Goal: Information Seeking & Learning: Learn about a topic

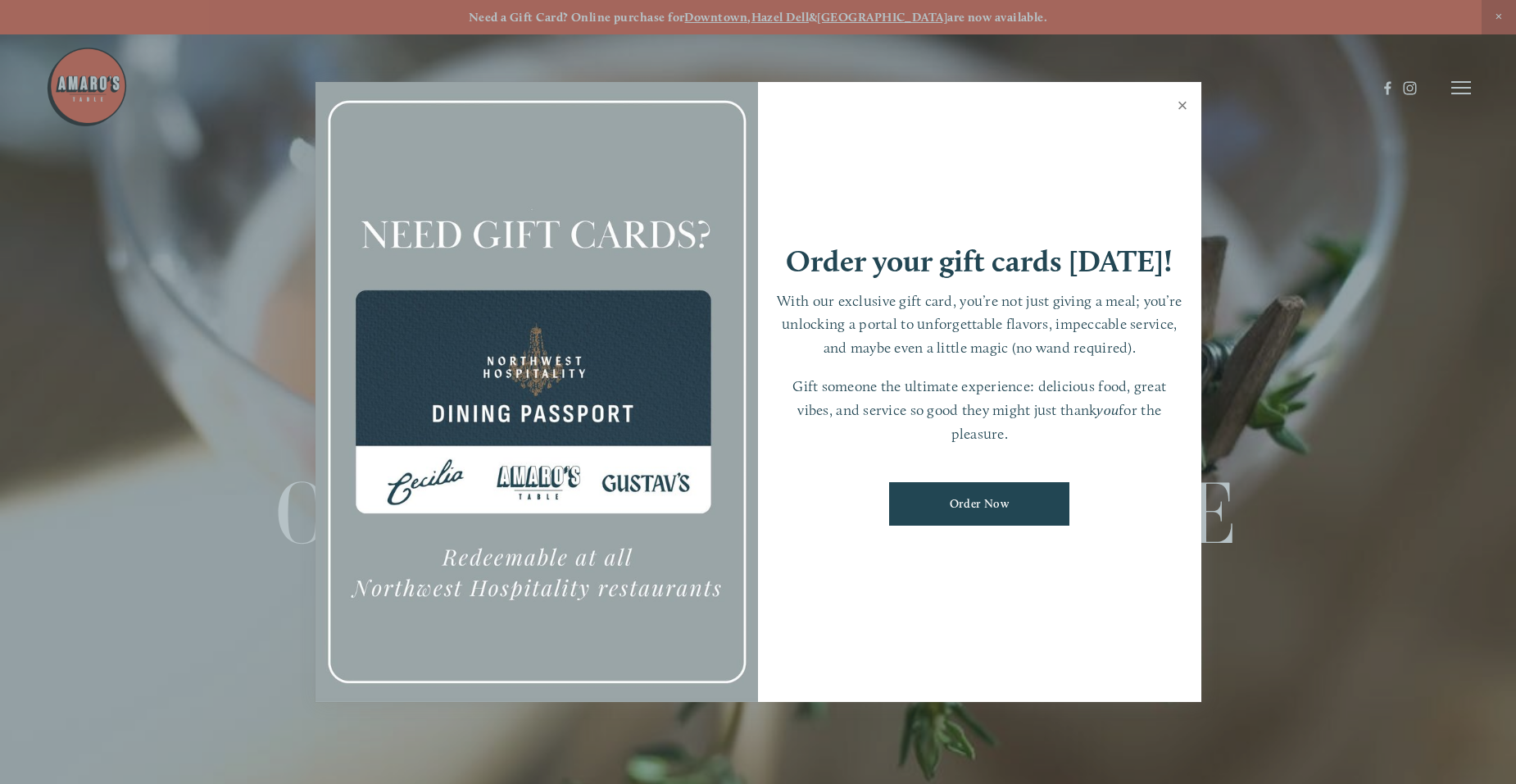
click at [1184, 102] on link "Close" at bounding box center [1183, 108] width 32 height 46
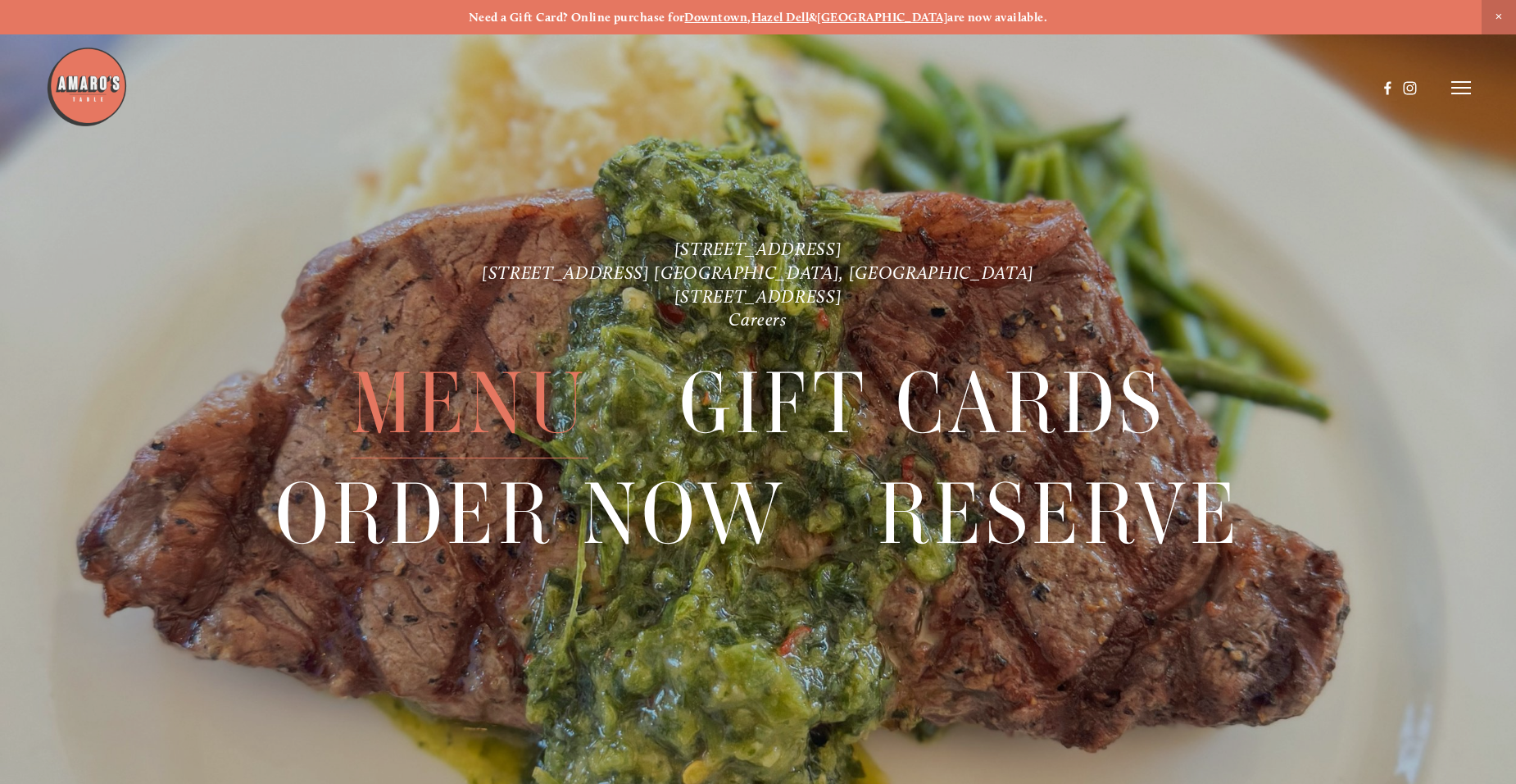
click at [454, 415] on span "Menu" at bounding box center [469, 404] width 238 height 110
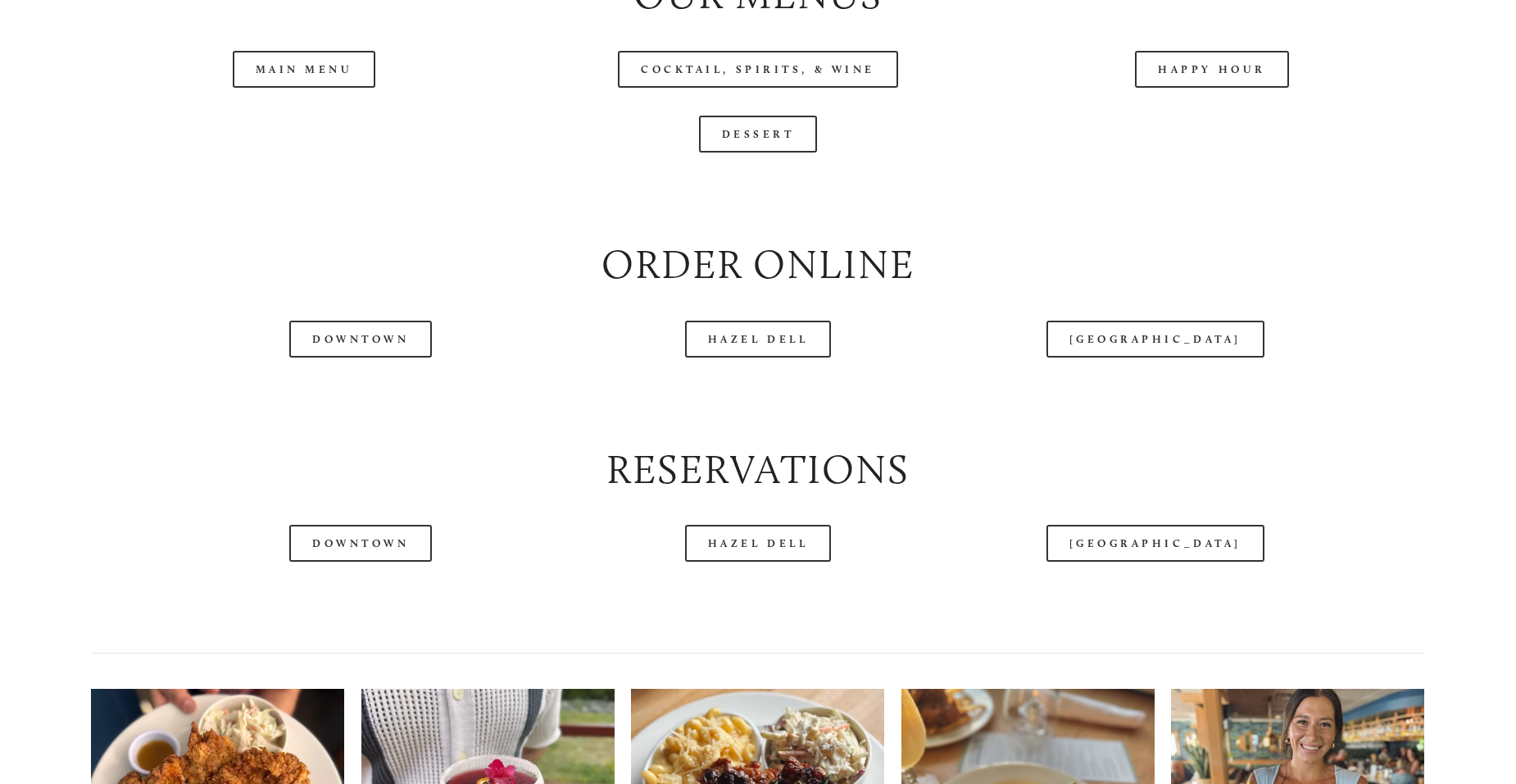
scroll to position [1968, 0]
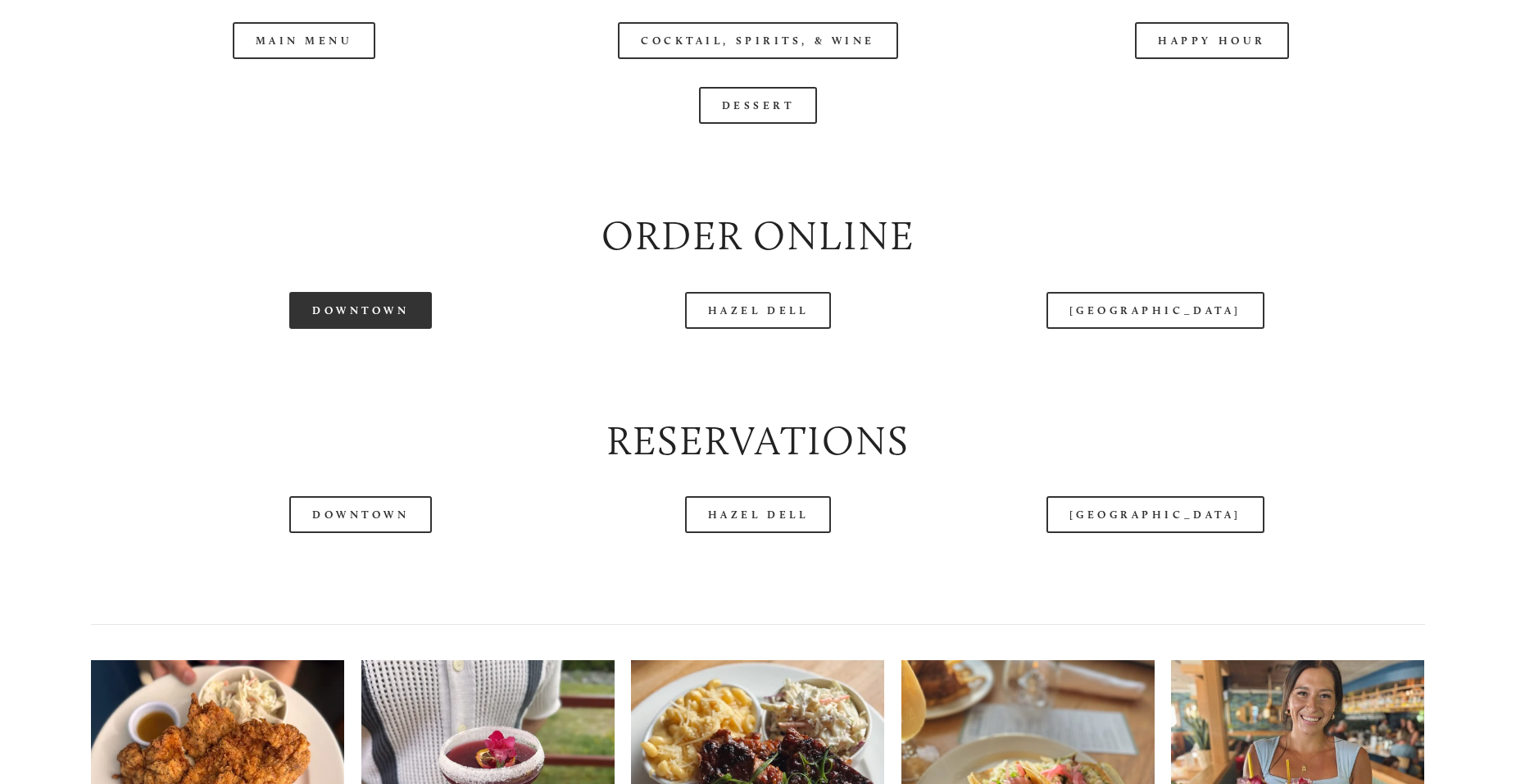
click at [334, 328] on link "Downtown" at bounding box center [360, 310] width 143 height 37
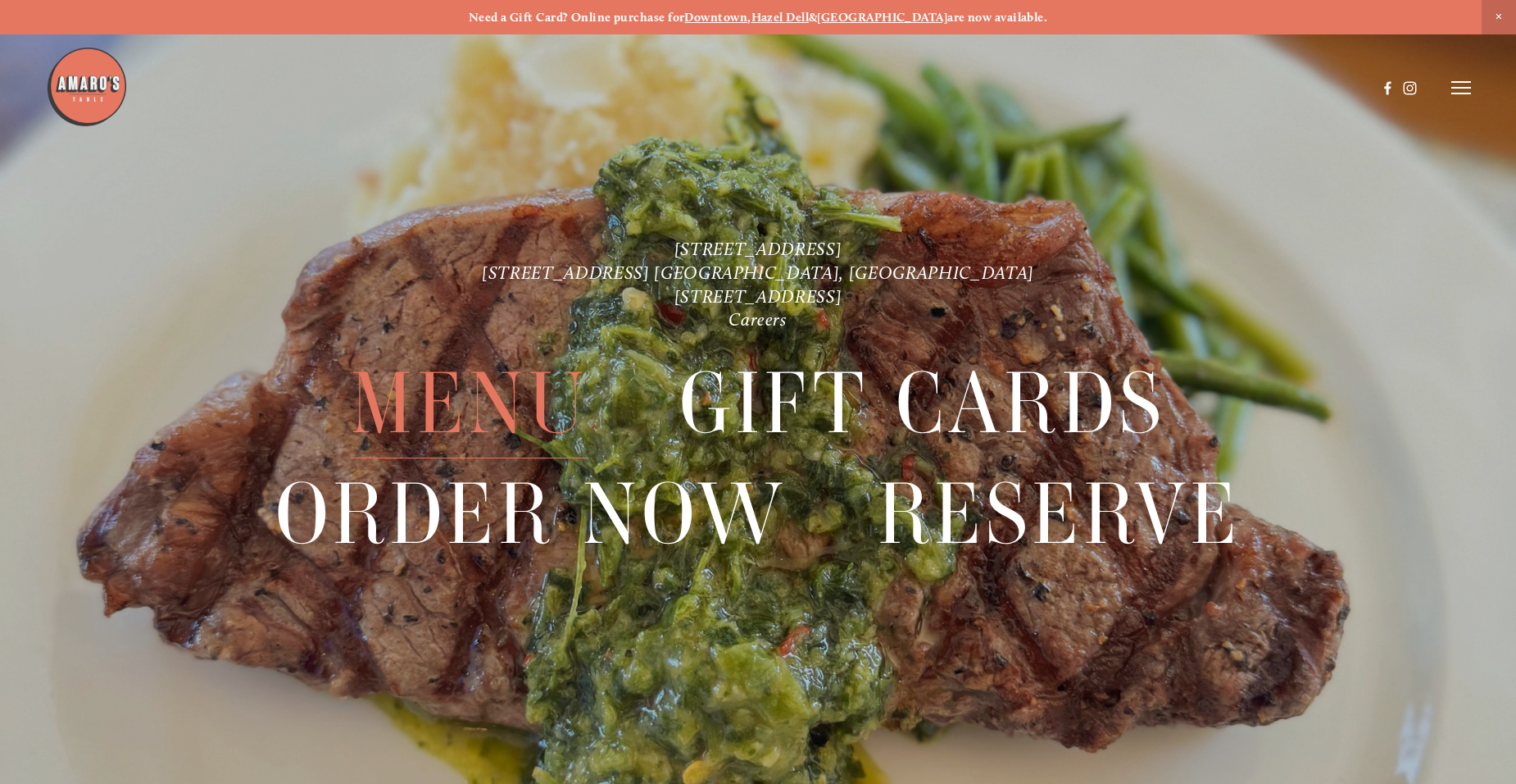
click at [415, 414] on span "Menu" at bounding box center [469, 404] width 238 height 110
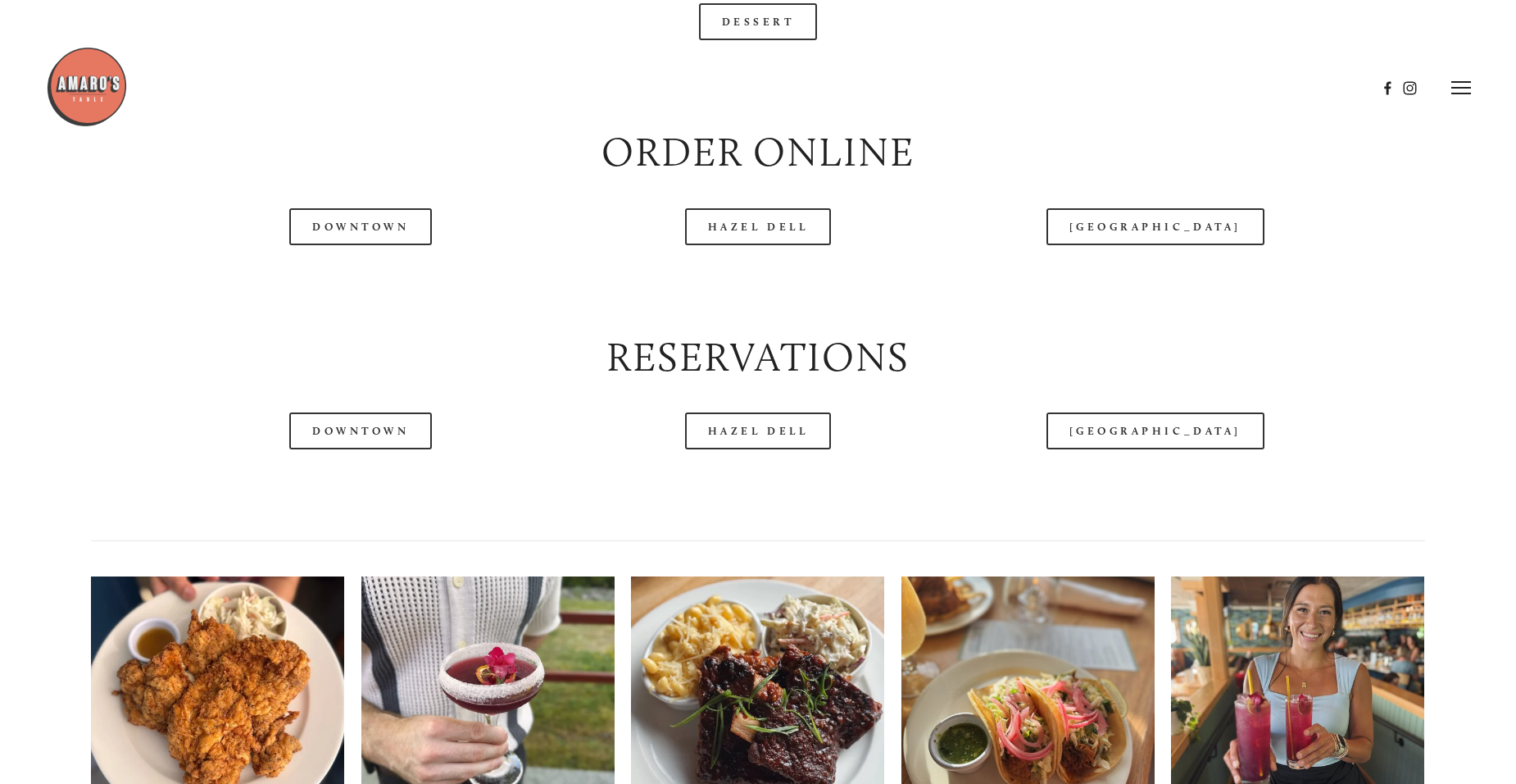
scroll to position [2050, 0]
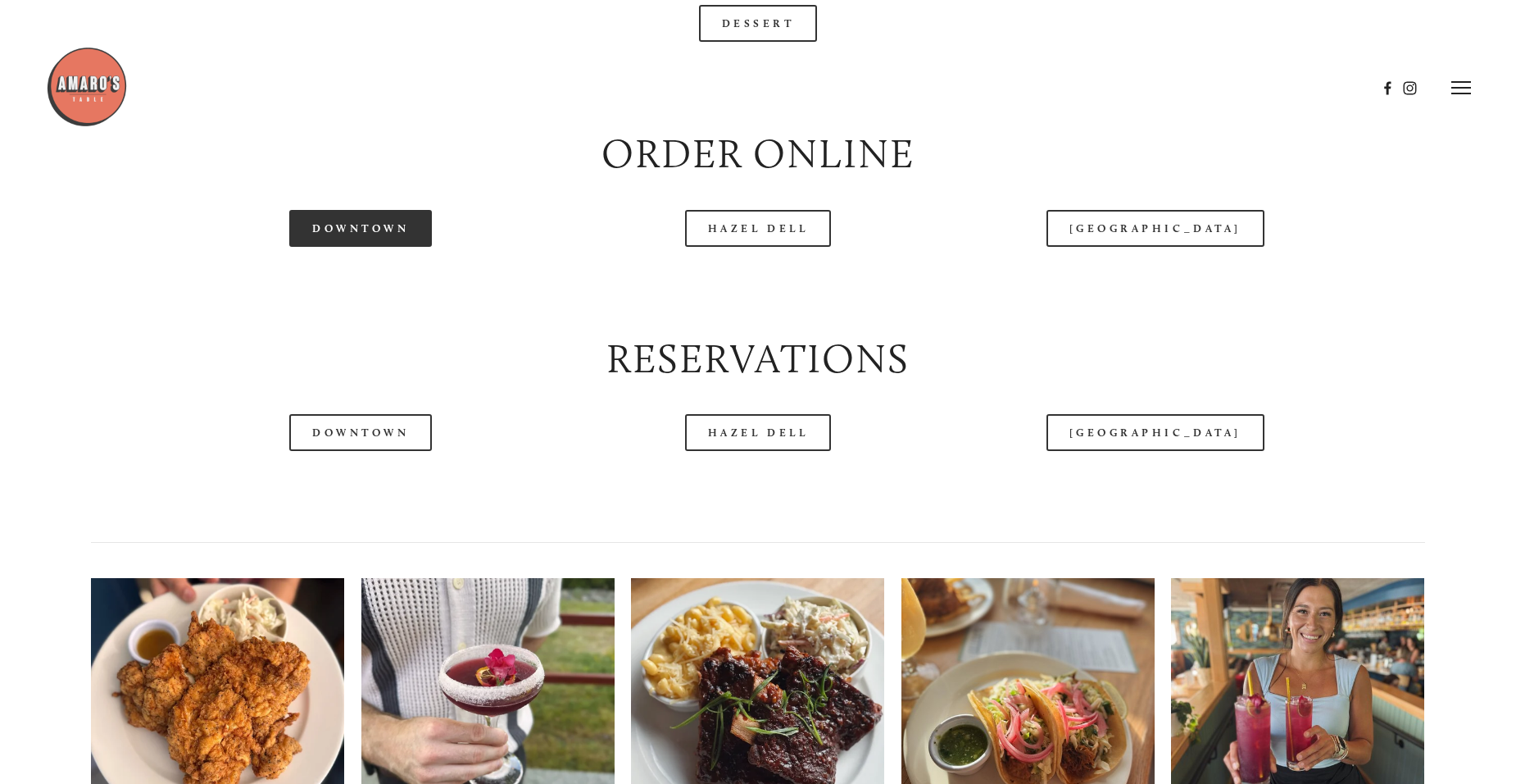
click at [354, 247] on link "Downtown" at bounding box center [360, 228] width 143 height 37
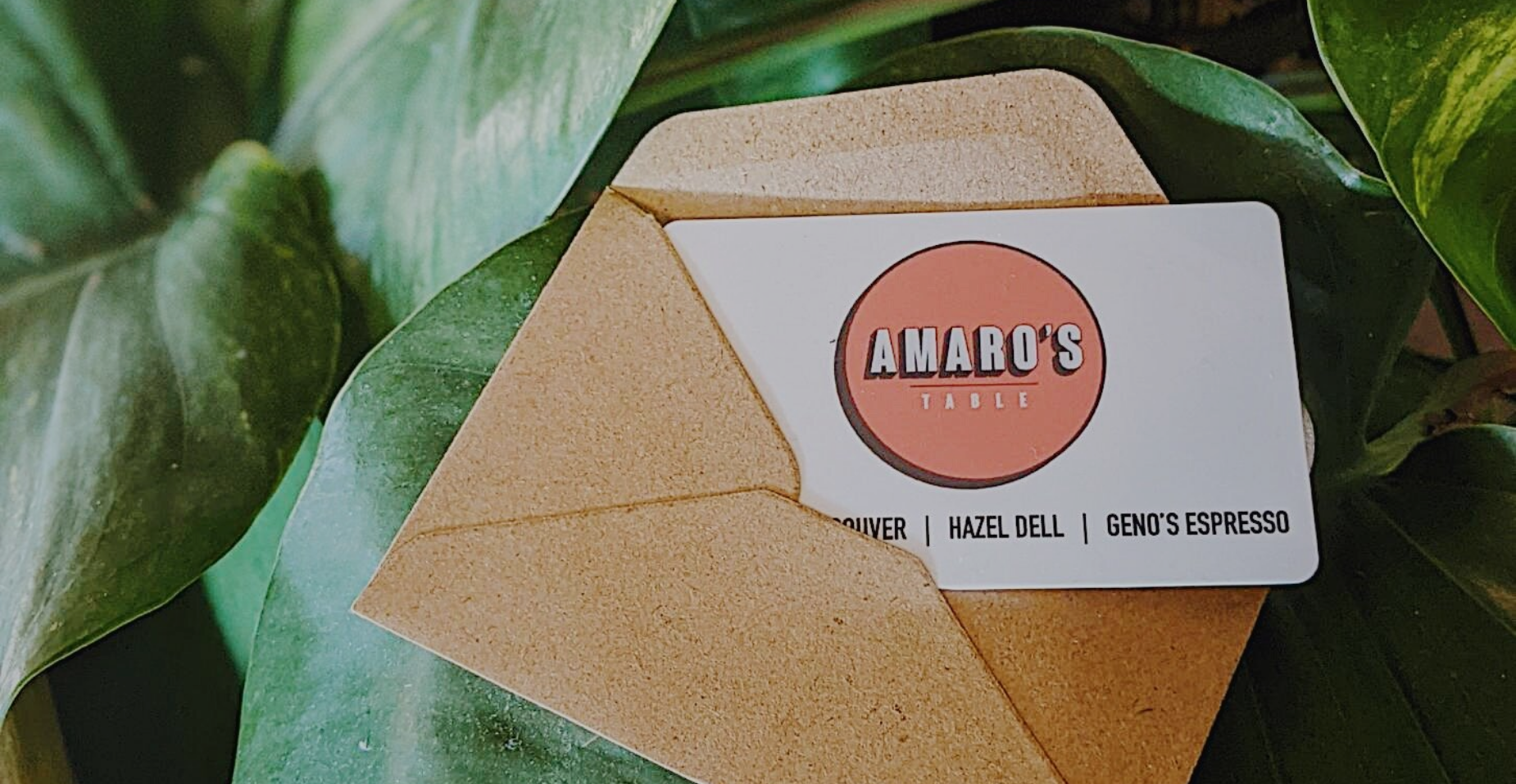
scroll to position [35, 0]
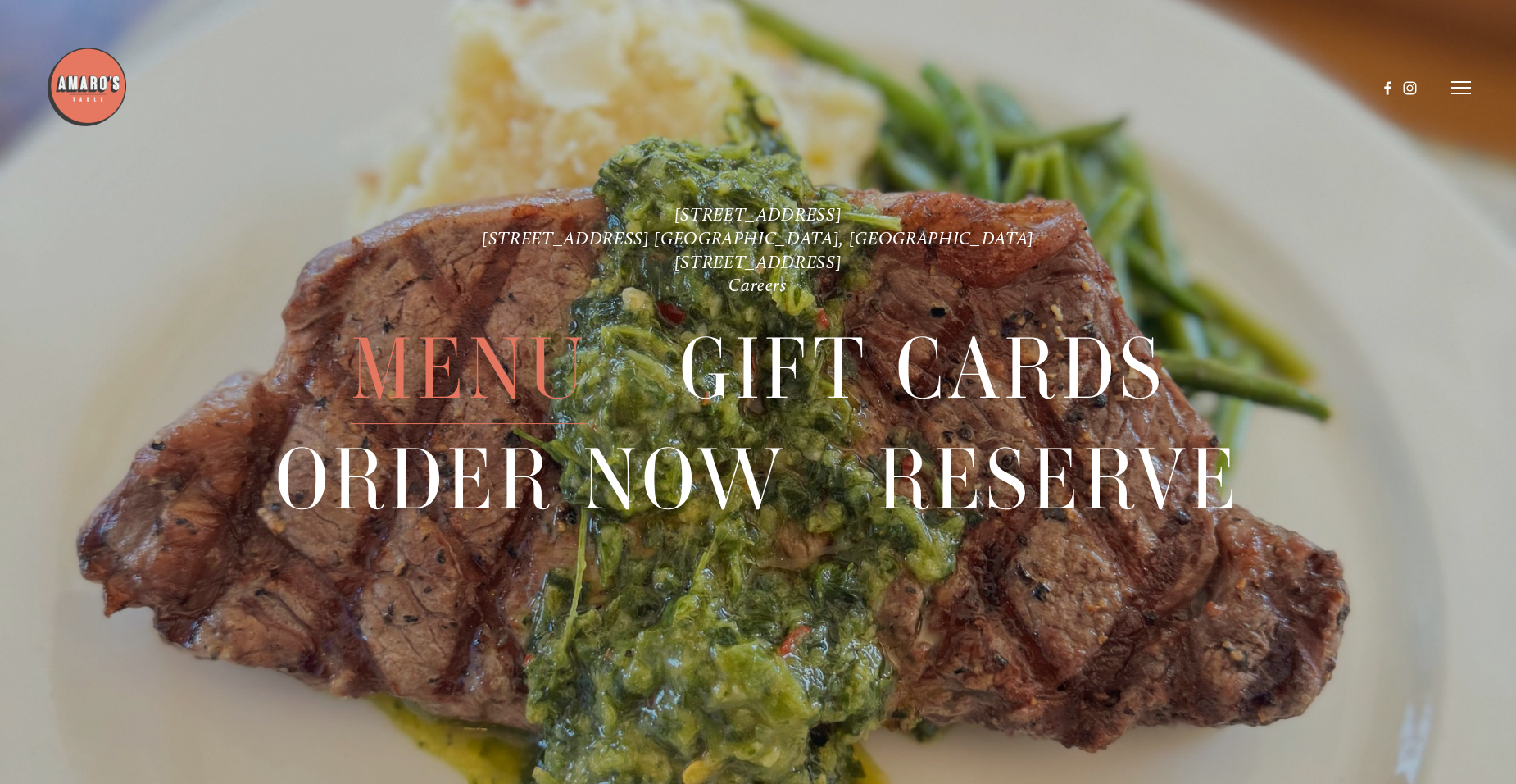
drag, startPoint x: 421, startPoint y: 376, endPoint x: 472, endPoint y: 409, distance: 60.7
click at [421, 376] on span "Menu" at bounding box center [469, 369] width 238 height 110
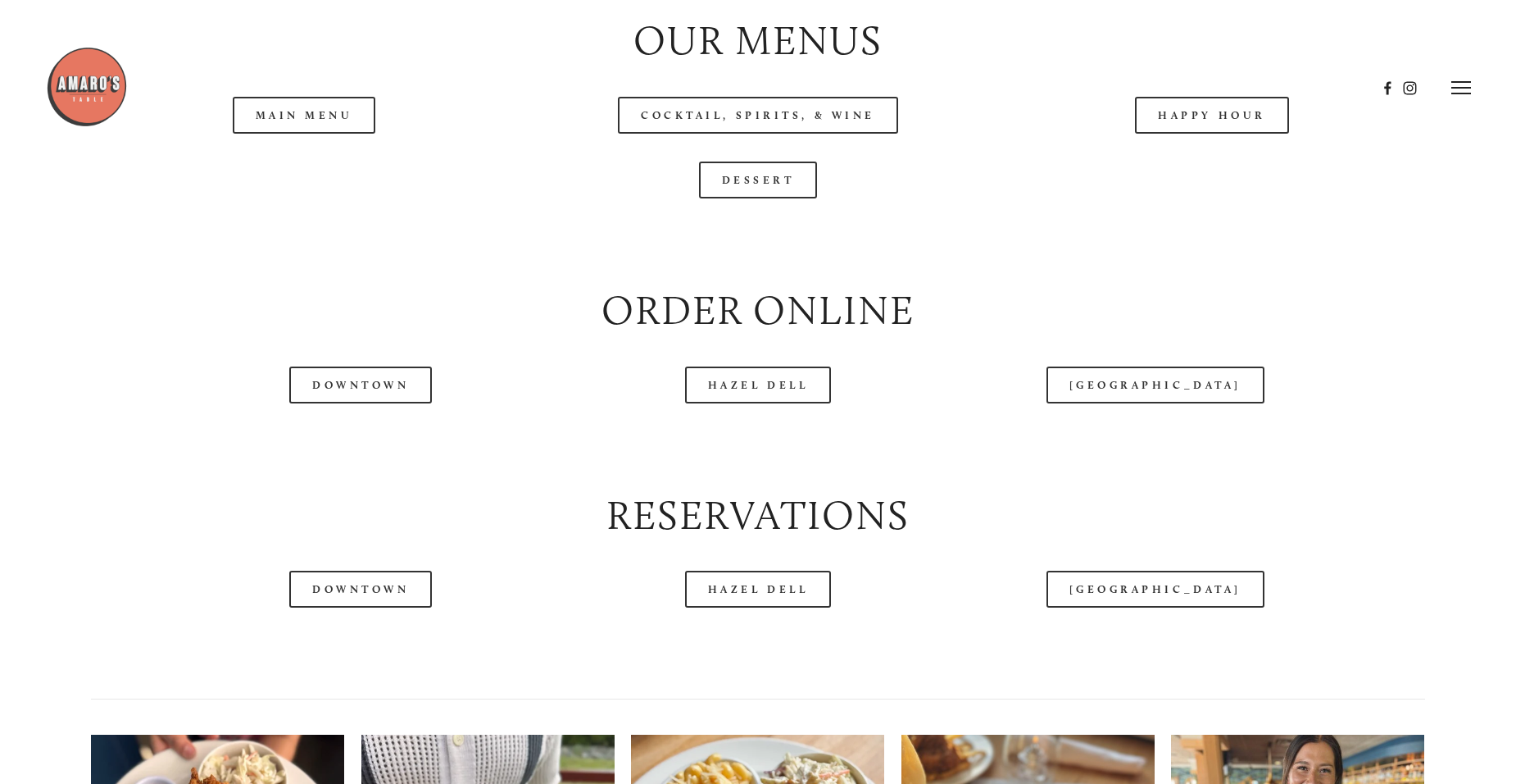
scroll to position [1885, 0]
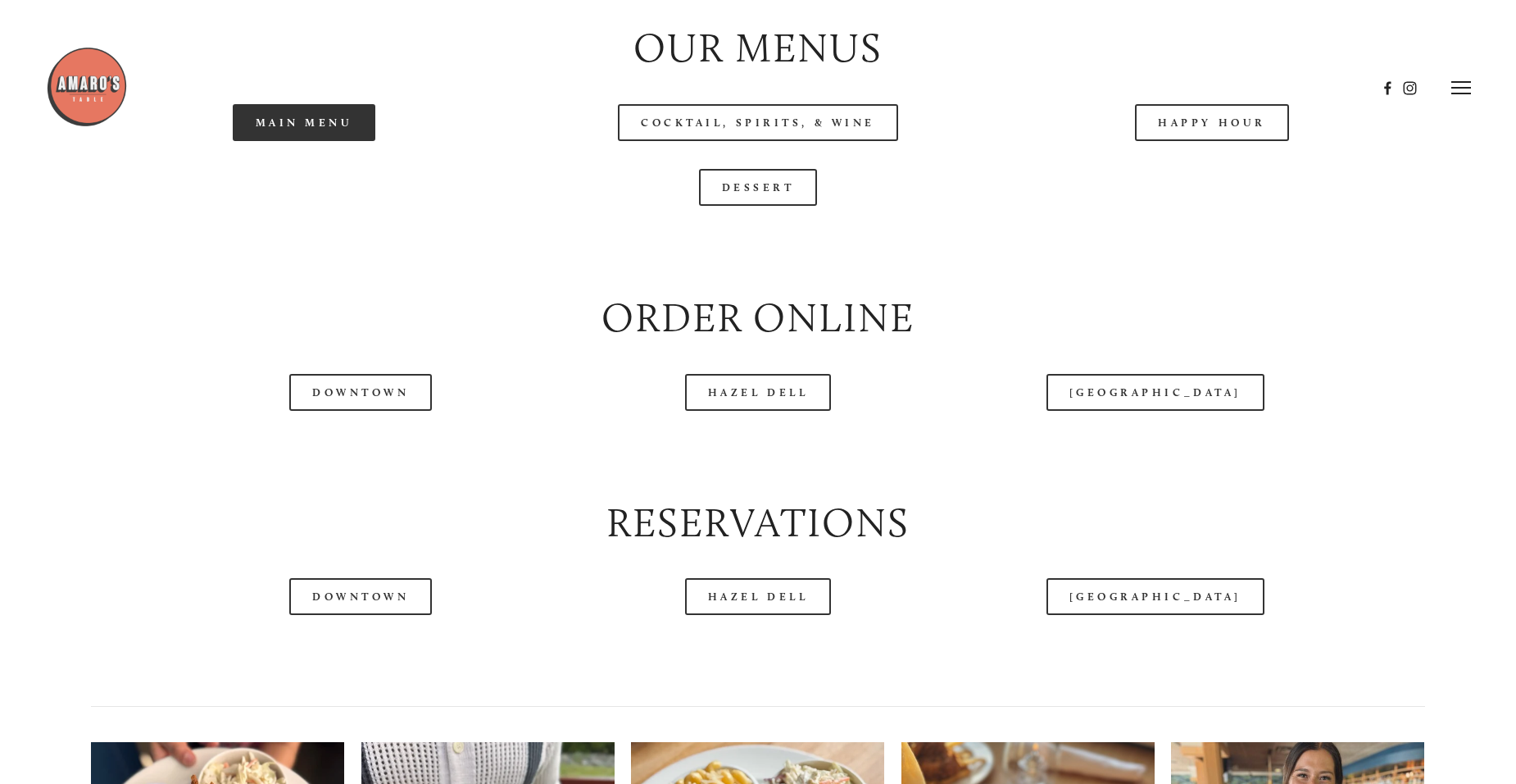
click at [284, 141] on link "Main Menu" at bounding box center [304, 122] width 144 height 37
